Goal: Information Seeking & Learning: Learn about a topic

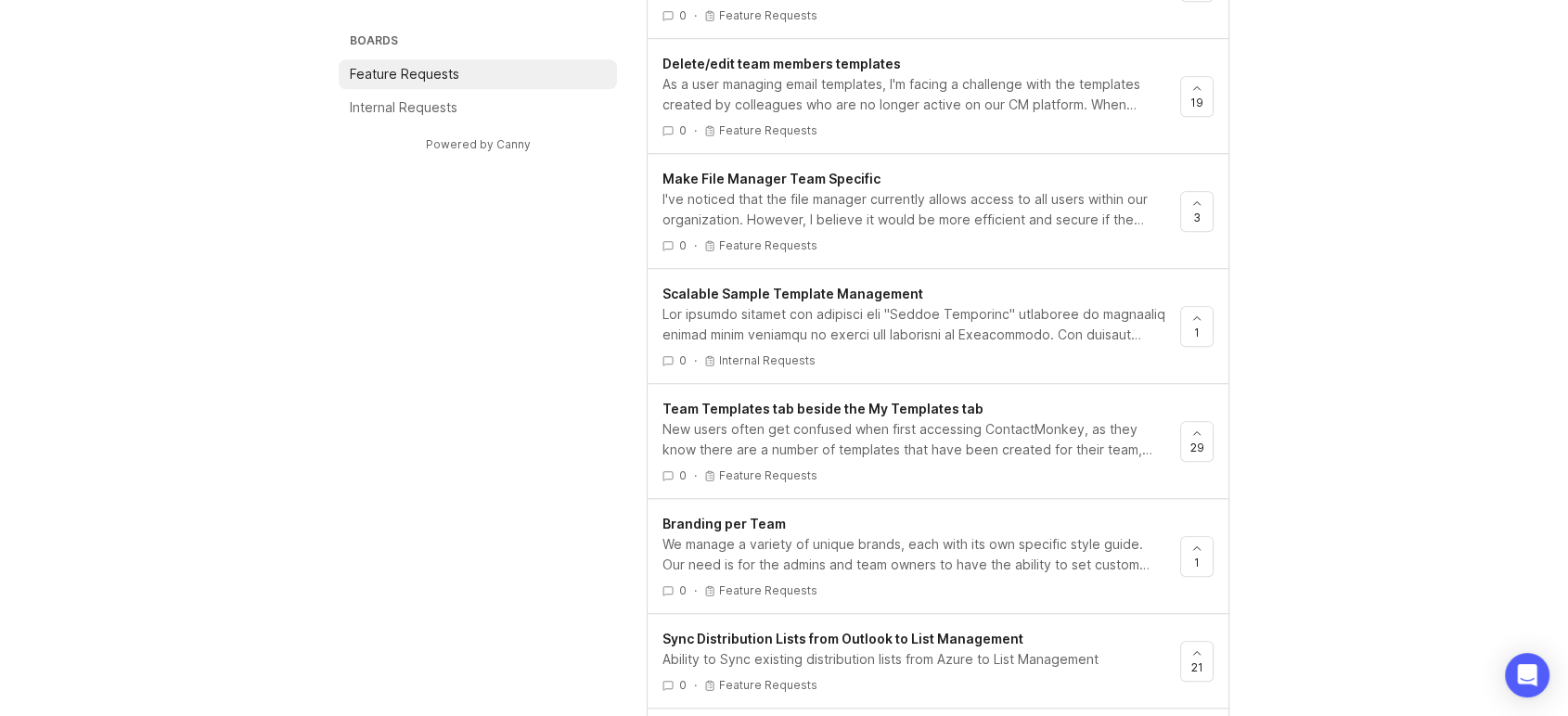
scroll to position [1588, 0]
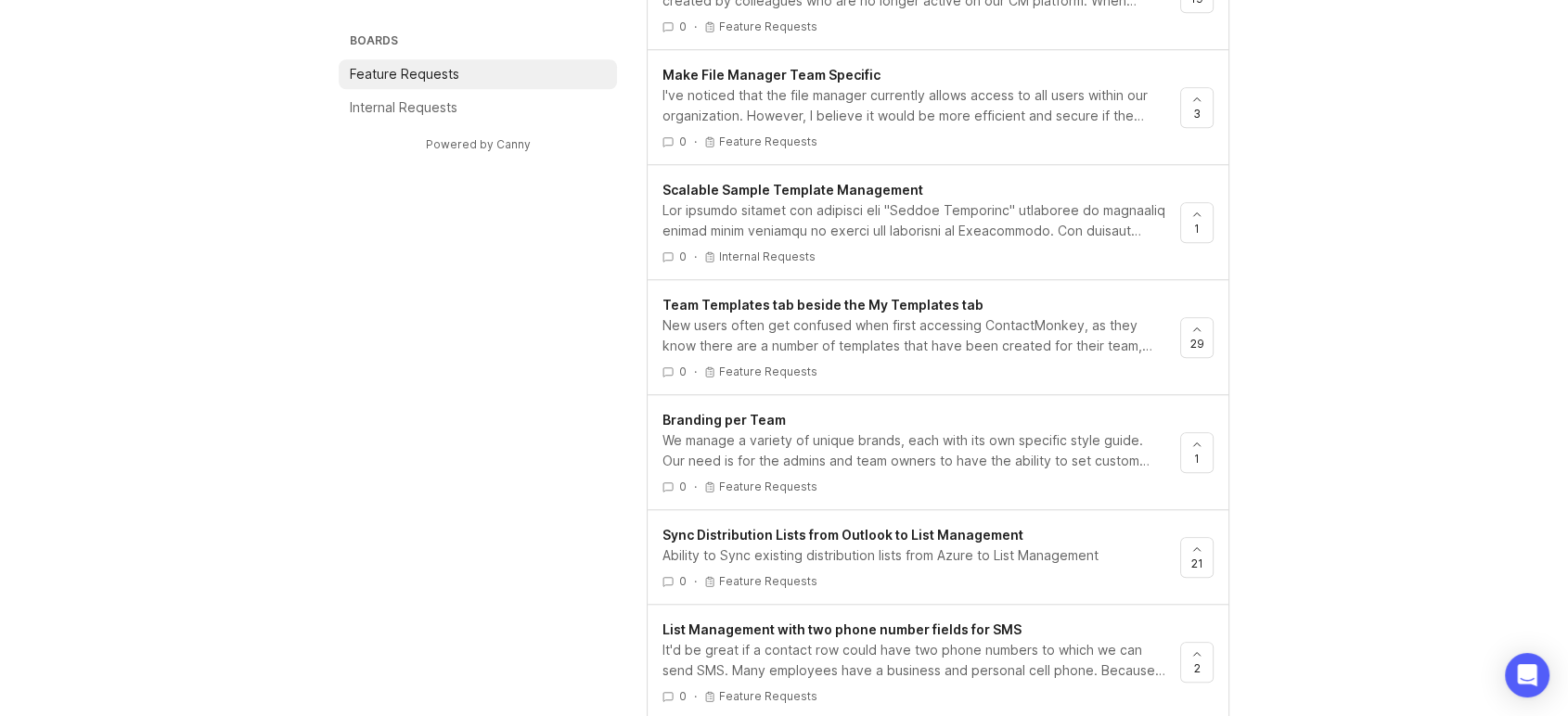
click at [975, 330] on div "New users often get confused when first accessing ContactMonkey, as they know t…" at bounding box center [914, 336] width 503 height 41
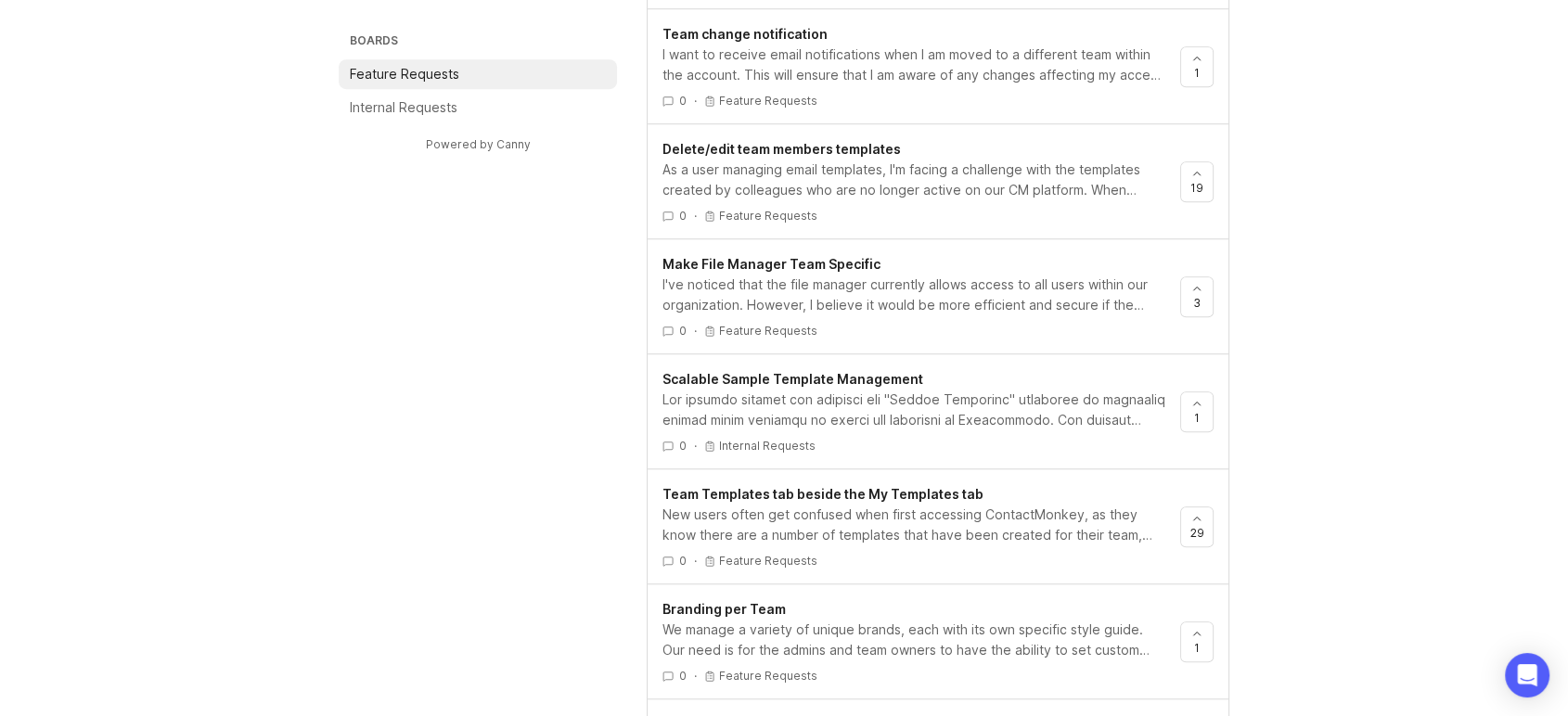
scroll to position [1382, 0]
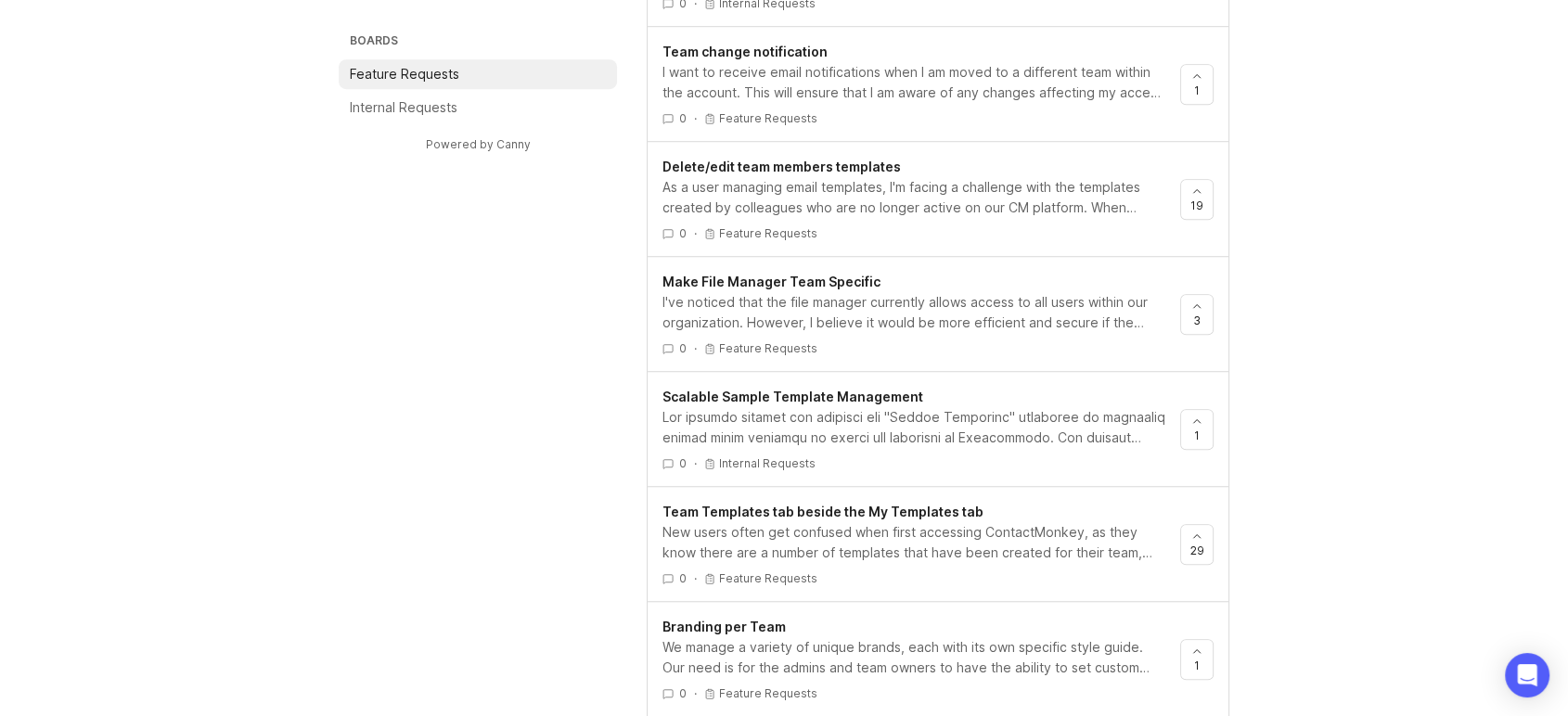
click at [1078, 320] on div "I've noticed that the file manager currently allows access to all users within …" at bounding box center [914, 313] width 503 height 41
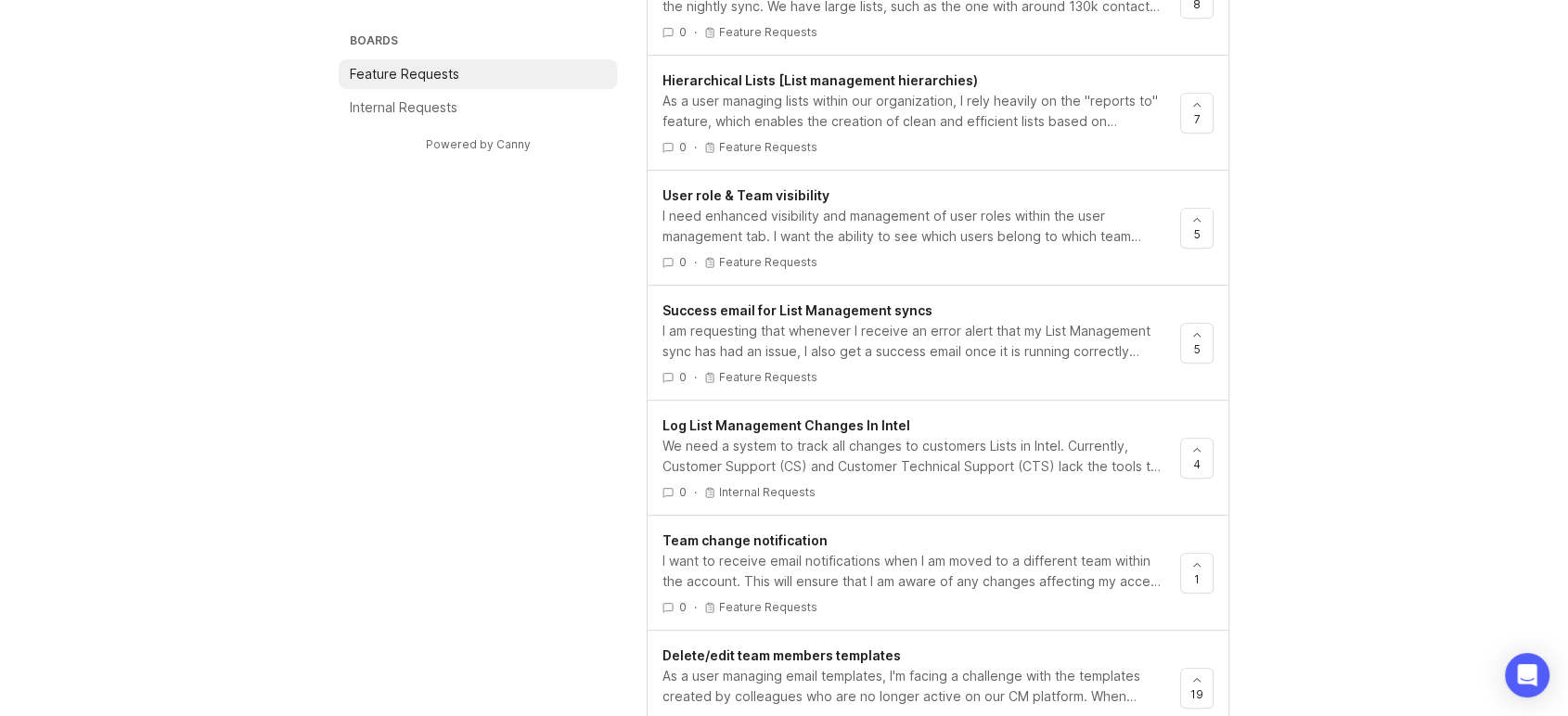
scroll to position [867, 0]
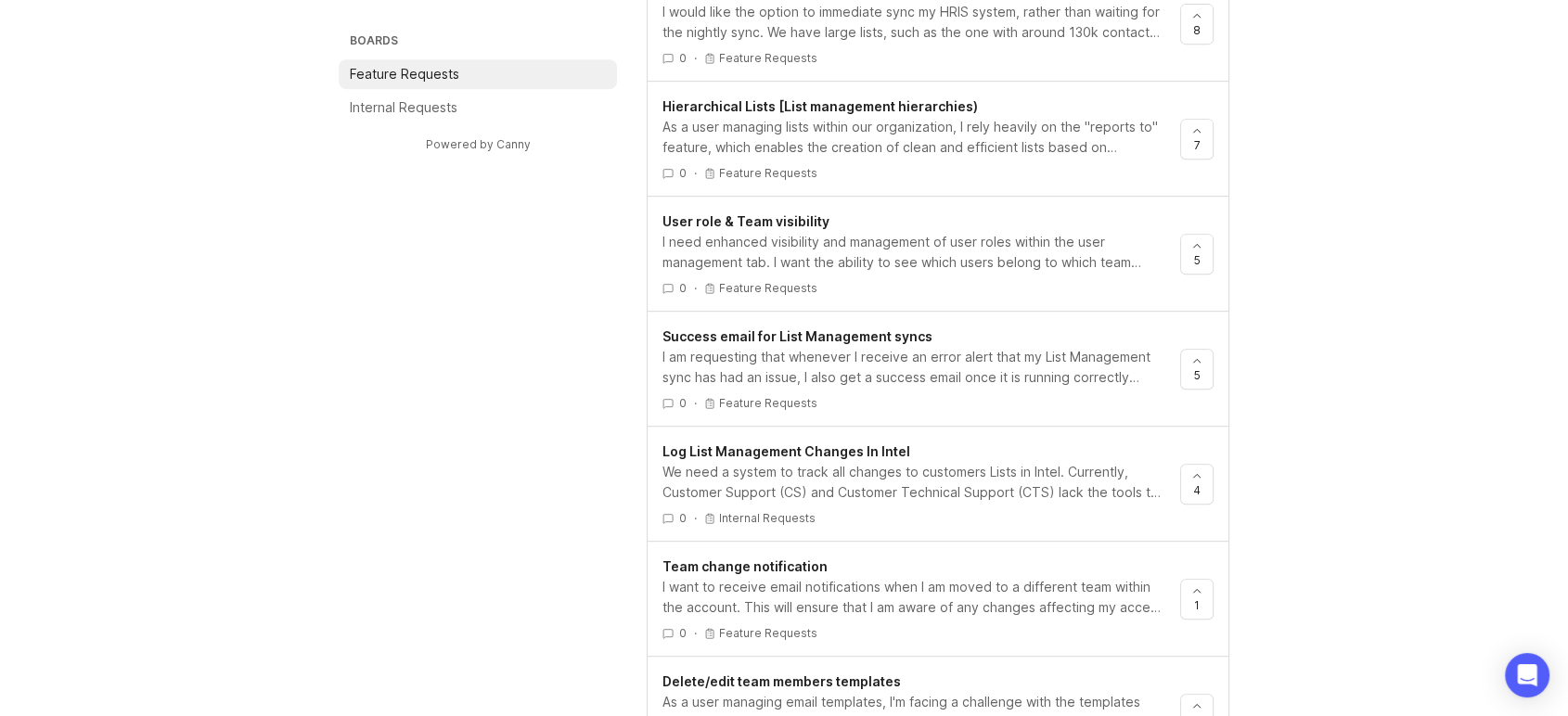
click at [1048, 258] on div "I need enhanced visibility and management of user roles within the user managem…" at bounding box center [914, 252] width 503 height 41
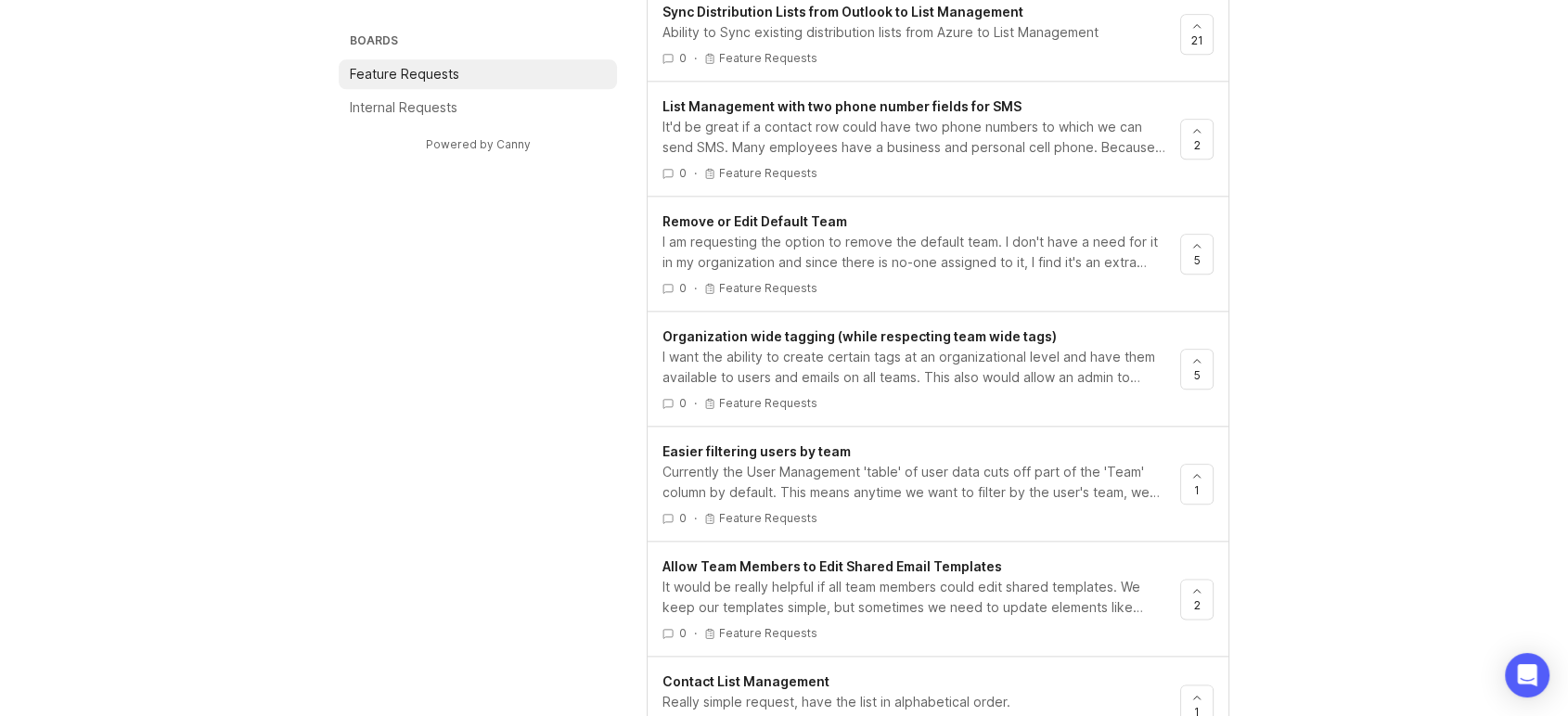
scroll to position [2207, 0]
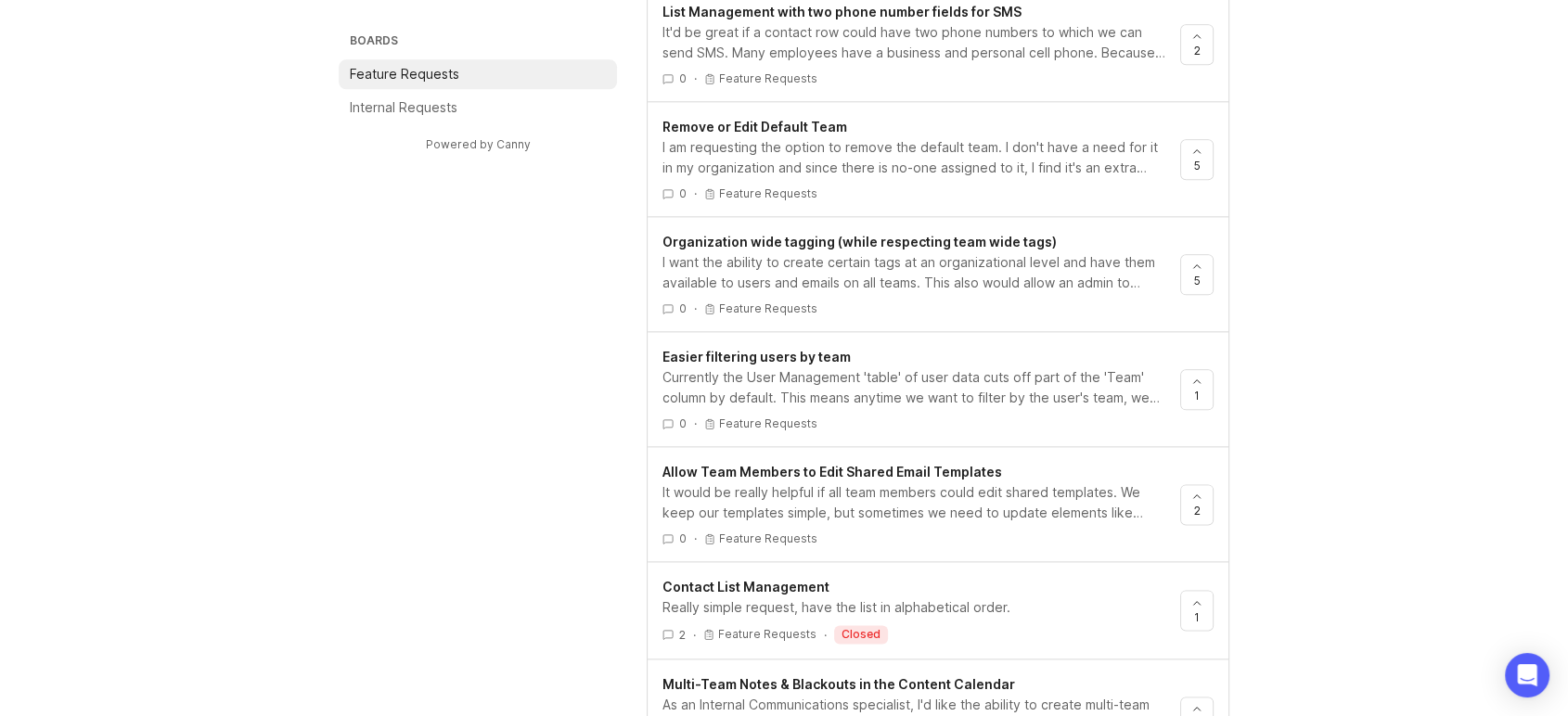
click at [1084, 276] on div "I want the ability to create certain tags at an organizational level and have t…" at bounding box center [914, 273] width 503 height 41
